Goal: Find specific page/section: Find specific page/section

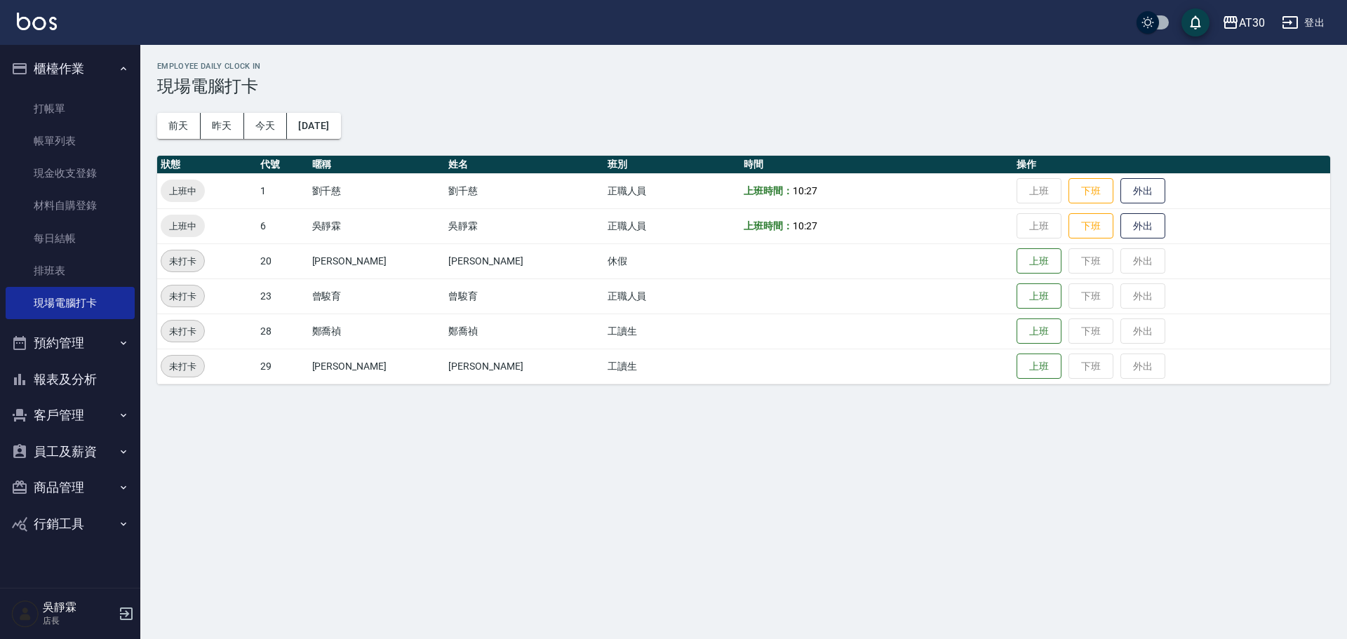
click at [51, 405] on button "客戶管理" at bounding box center [70, 415] width 129 height 36
click at [75, 455] on link "客戶列表" at bounding box center [70, 455] width 129 height 32
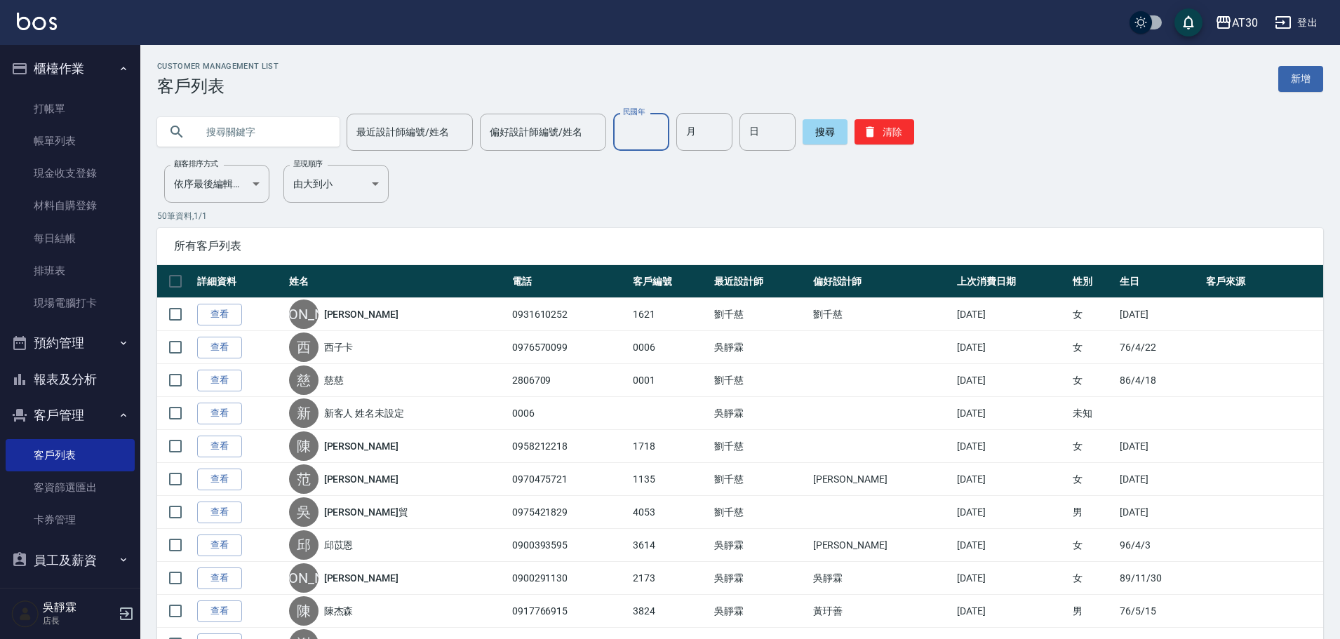
drag, startPoint x: 638, startPoint y: 137, endPoint x: 647, endPoint y: 127, distance: 13.9
click at [638, 137] on input "民國年" at bounding box center [641, 132] width 56 height 38
type input "74"
type input "04"
type input "15"
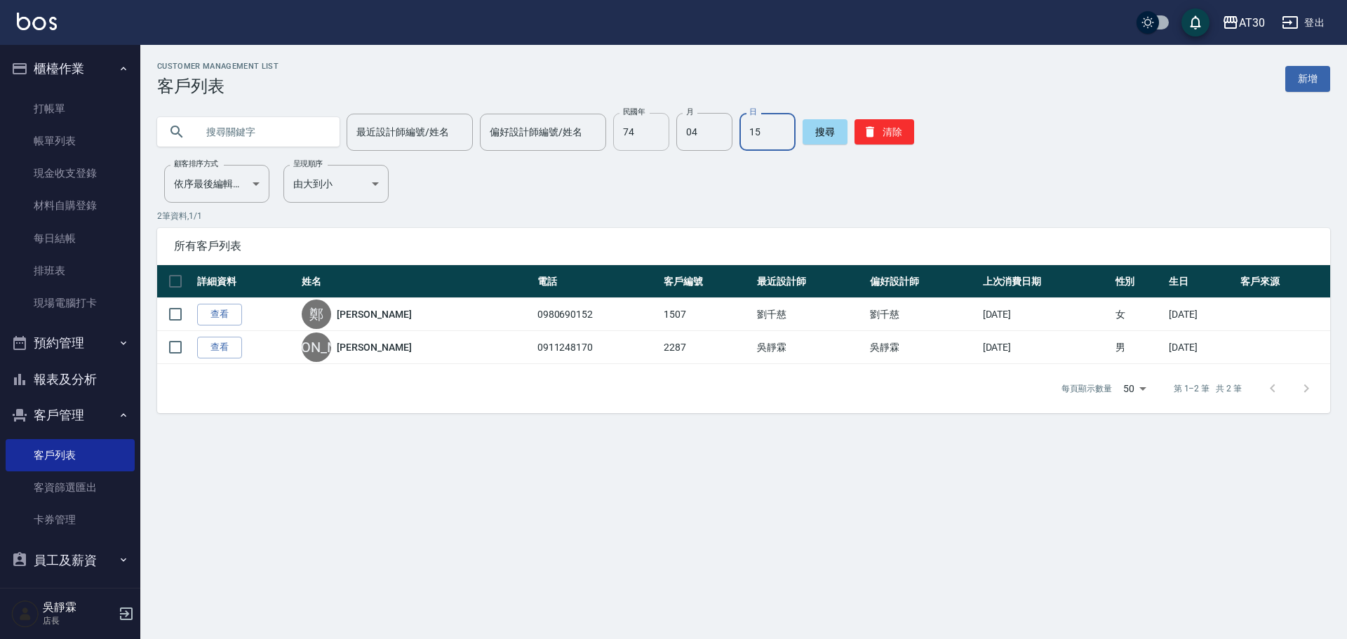
click at [638, 134] on input "74" at bounding box center [641, 132] width 56 height 38
type input "78"
type input "01"
type input "15"
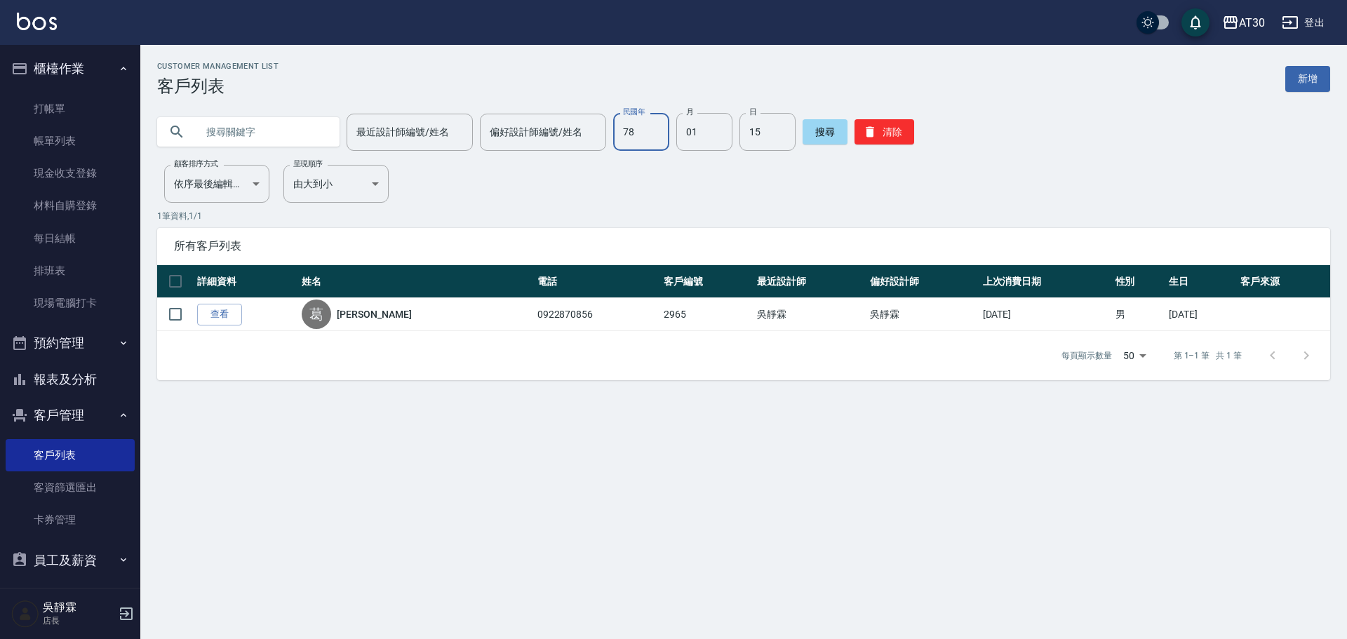
click at [658, 149] on input "78" at bounding box center [641, 132] width 56 height 38
type input "76"
type input "07"
type input "03"
click at [657, 145] on input "76" at bounding box center [641, 132] width 56 height 38
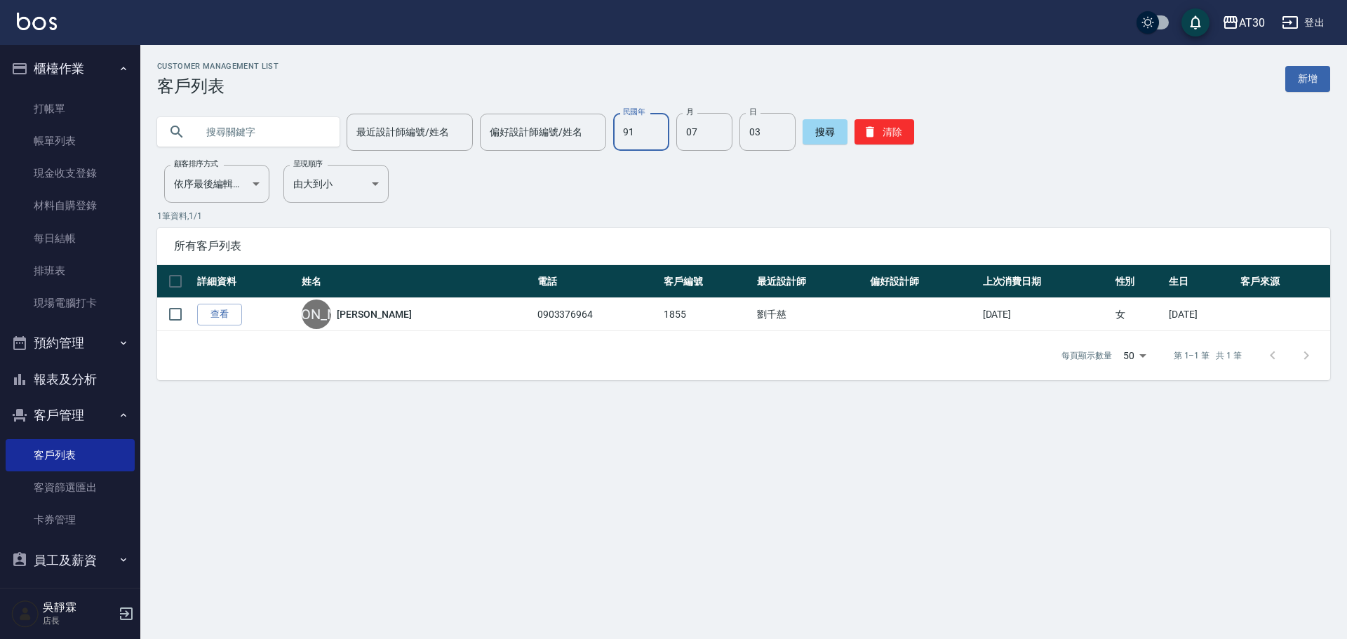
type input "91"
type input "09"
type input "11"
